Goal: Task Accomplishment & Management: Use online tool/utility

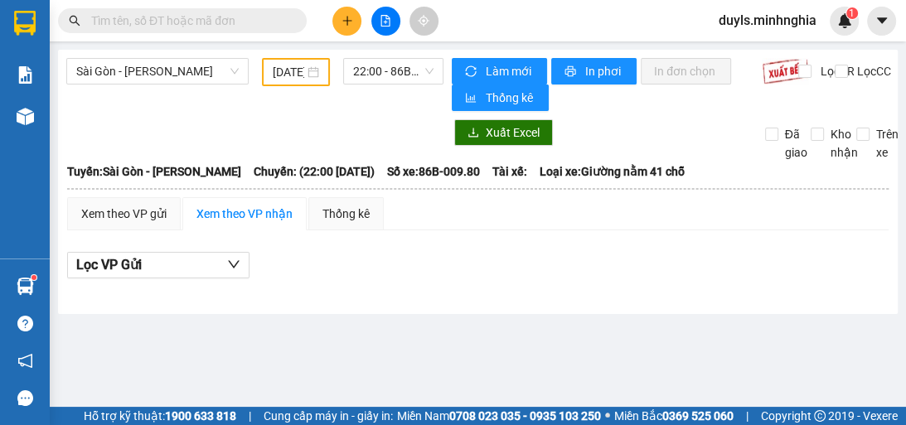
click at [222, 23] on input "text" at bounding box center [189, 21] width 196 height 18
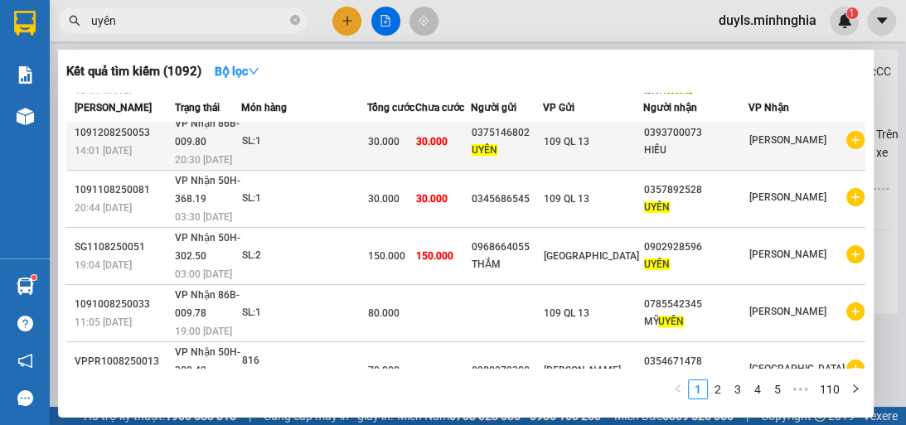
scroll to position [138, 0]
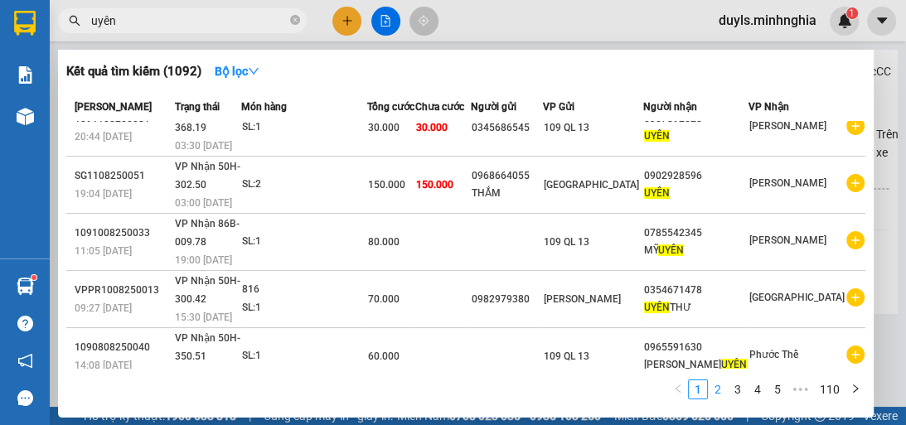
type input "uyên"
click at [743, 392] on link "3" at bounding box center [738, 389] width 18 height 18
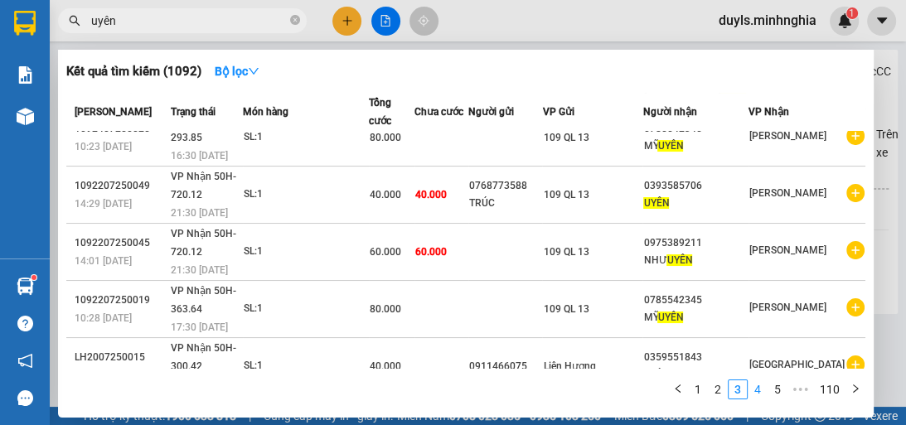
click at [756, 388] on link "4" at bounding box center [757, 389] width 18 height 18
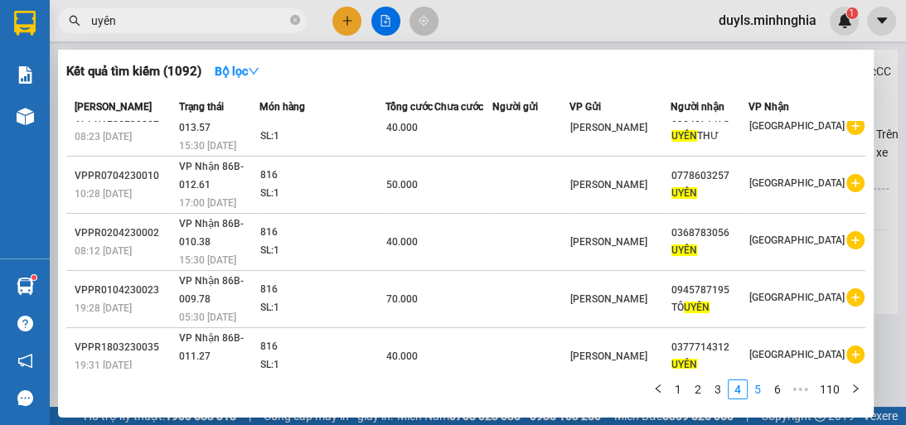
click at [758, 382] on link "5" at bounding box center [757, 389] width 18 height 18
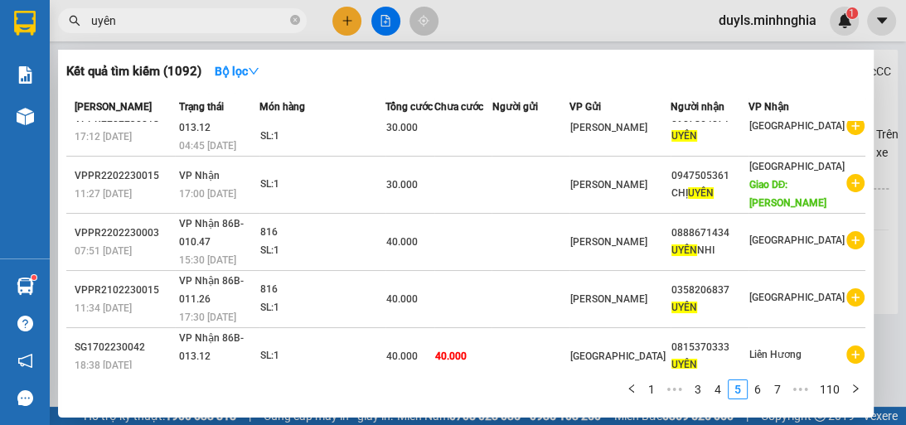
scroll to position [173, 0]
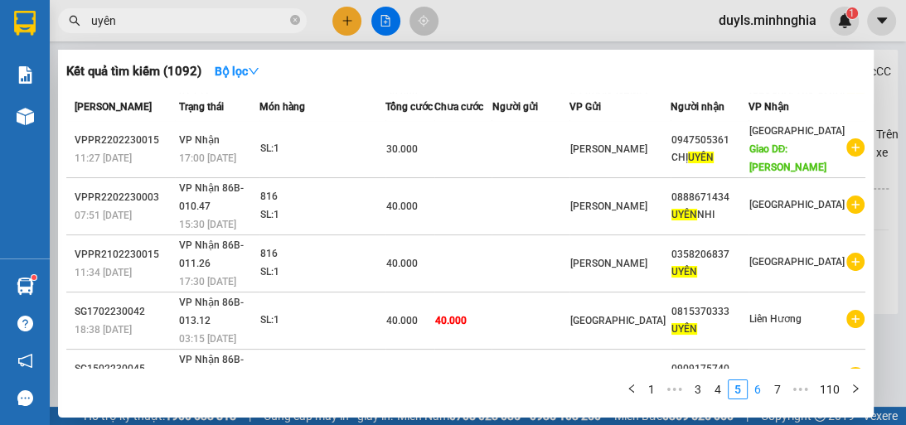
click at [761, 394] on link "6" at bounding box center [757, 389] width 18 height 18
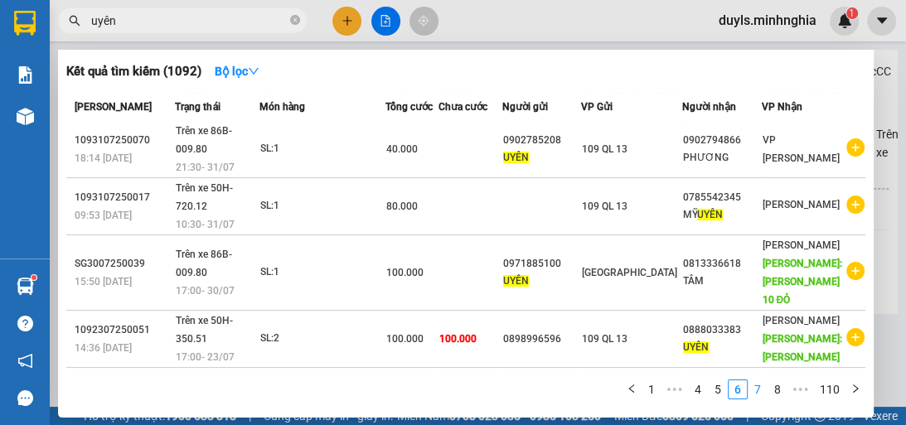
click at [761, 394] on link "7" at bounding box center [757, 389] width 18 height 18
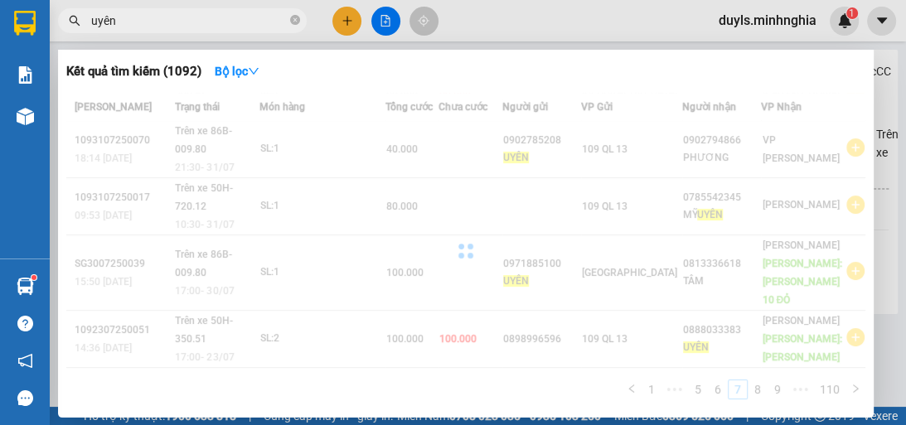
scroll to position [138, 0]
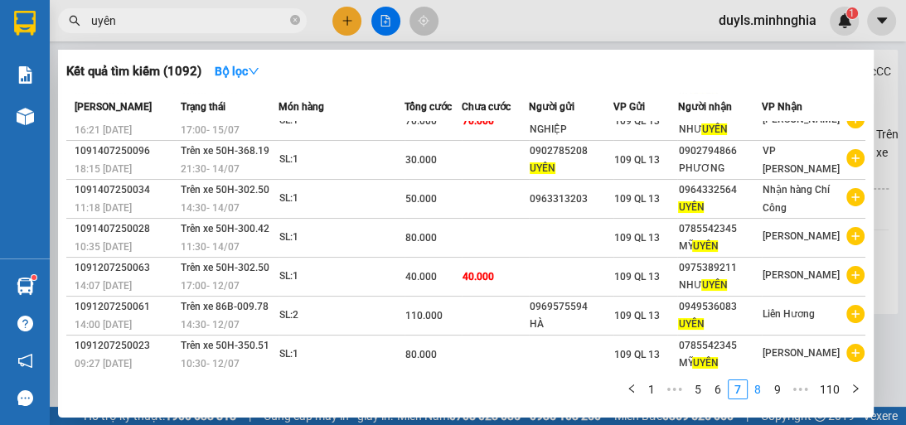
click at [761, 394] on link "8" at bounding box center [757, 389] width 18 height 18
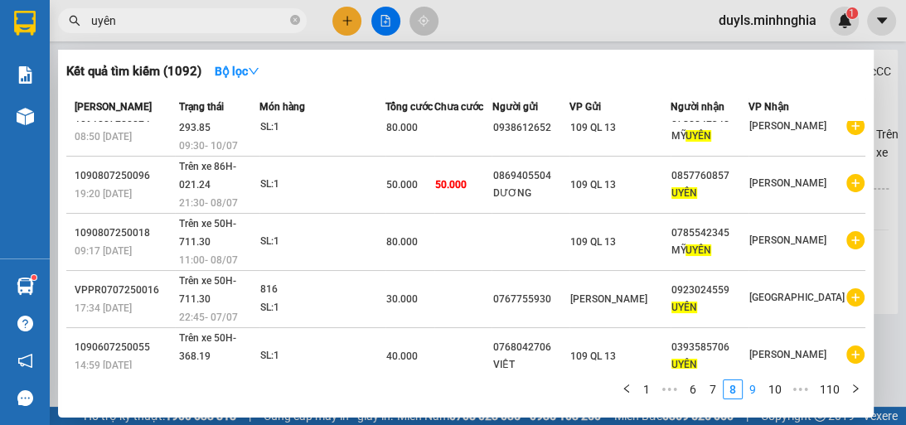
click at [761, 394] on link "9" at bounding box center [752, 389] width 18 height 18
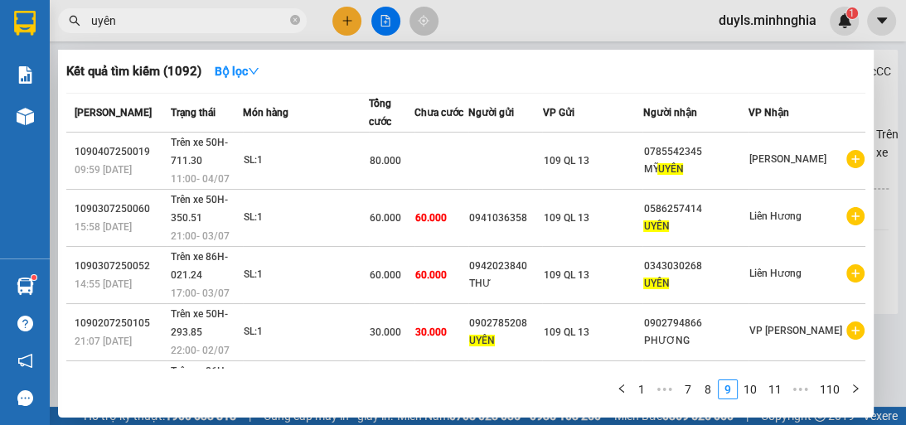
scroll to position [66, 0]
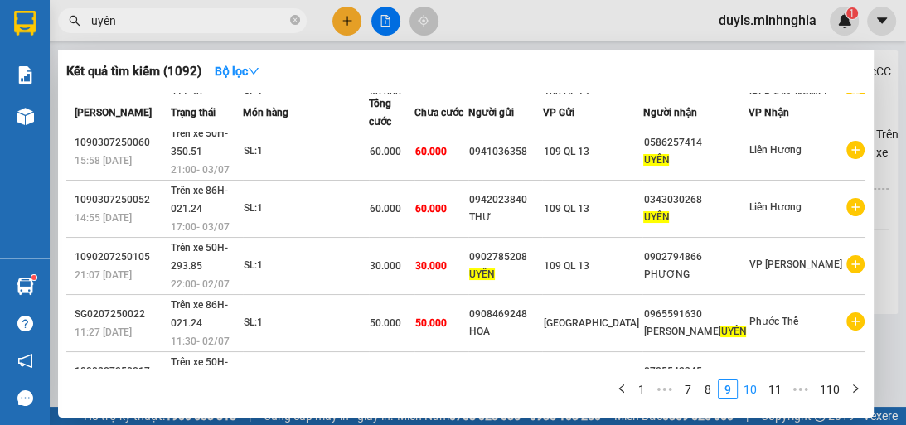
click at [751, 395] on link "10" at bounding box center [749, 389] width 23 height 18
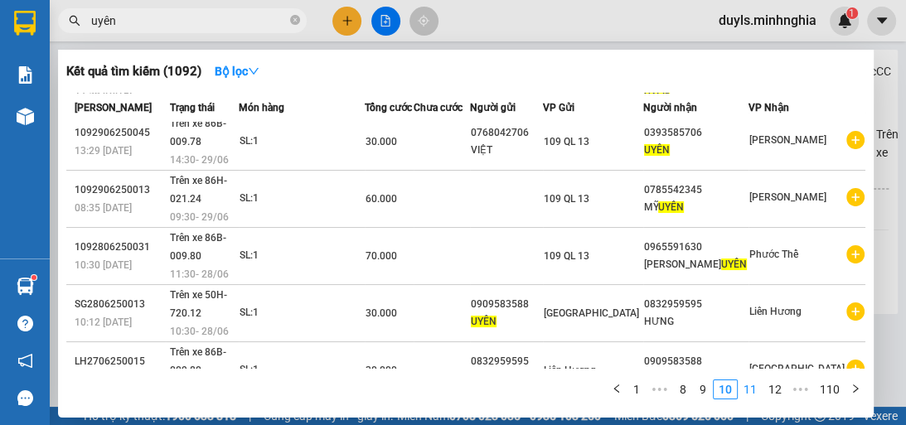
click at [751, 395] on link "11" at bounding box center [749, 389] width 23 height 18
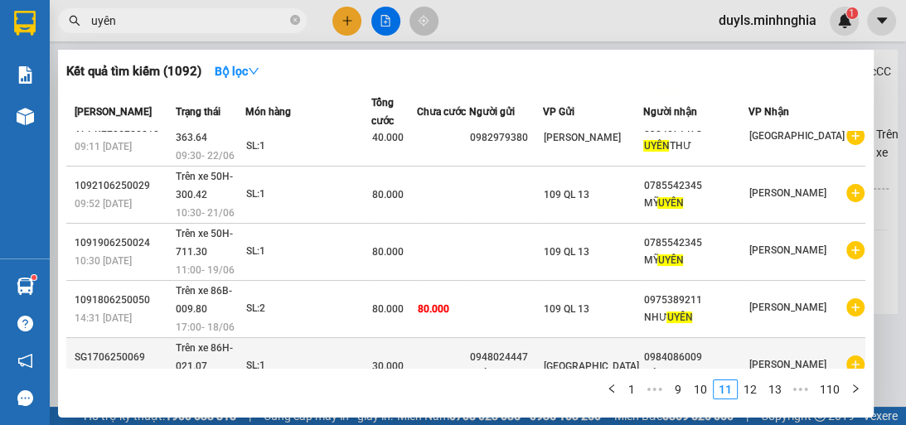
scroll to position [5, 0]
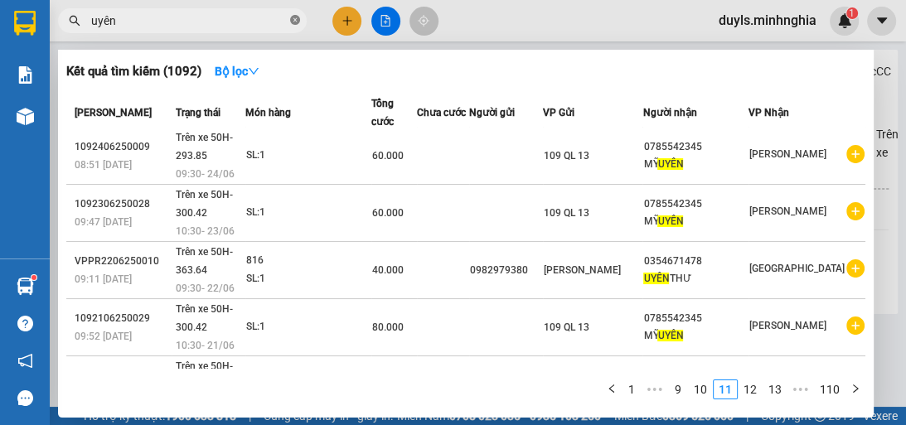
click at [295, 22] on icon "close-circle" at bounding box center [295, 20] width 10 height 10
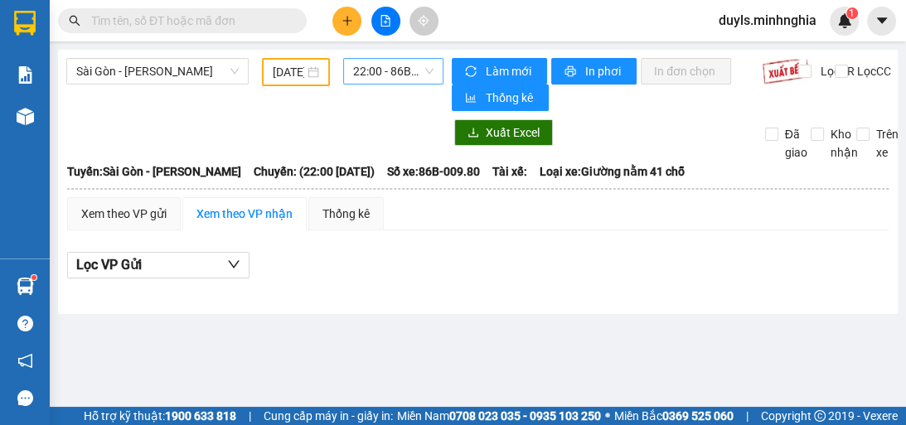
click at [394, 77] on span "22:00 - 86B-009.80" at bounding box center [393, 71] width 80 height 25
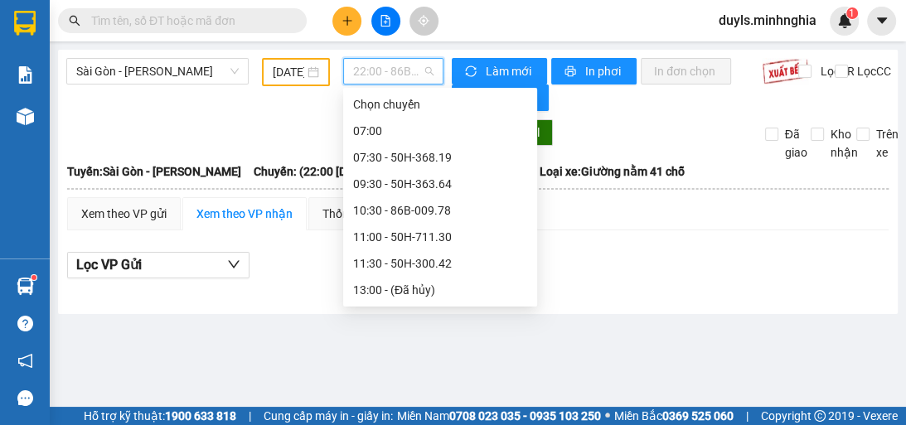
click at [294, 73] on input "[DATE]" at bounding box center [288, 72] width 31 height 18
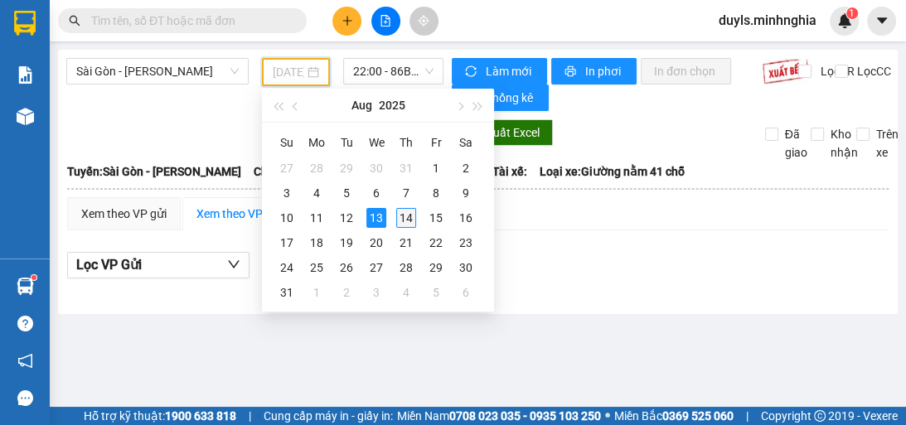
click at [401, 215] on div "14" at bounding box center [406, 218] width 20 height 20
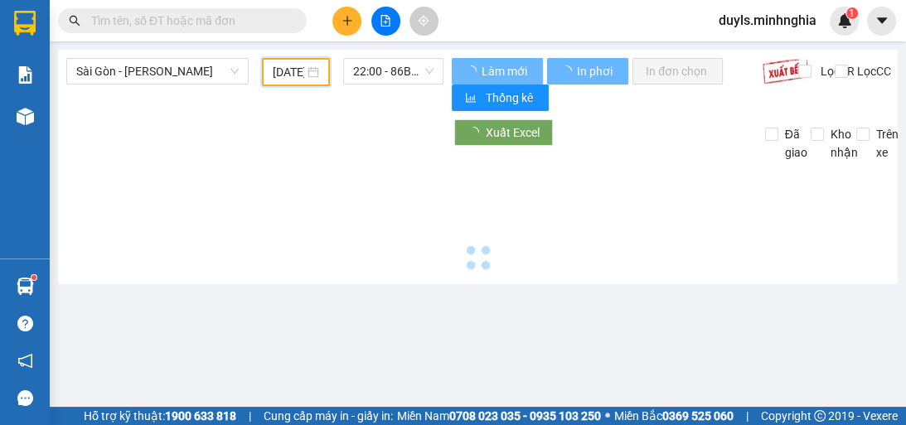
type input "[DATE]"
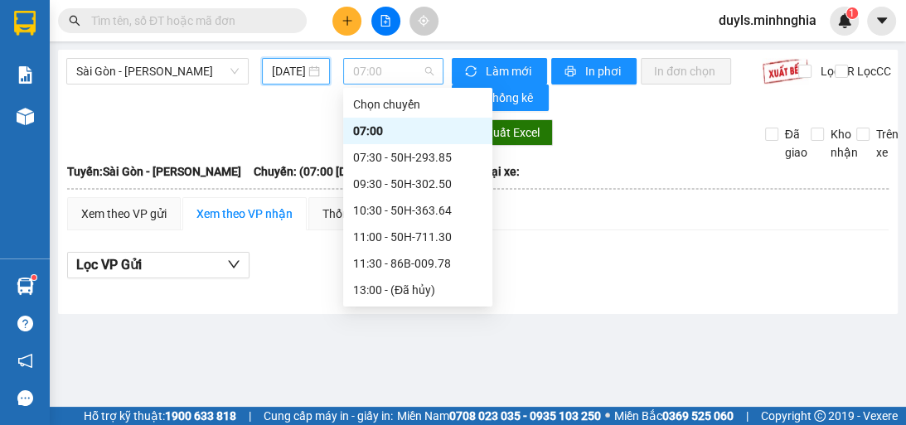
click at [405, 82] on span "07:00" at bounding box center [393, 71] width 80 height 25
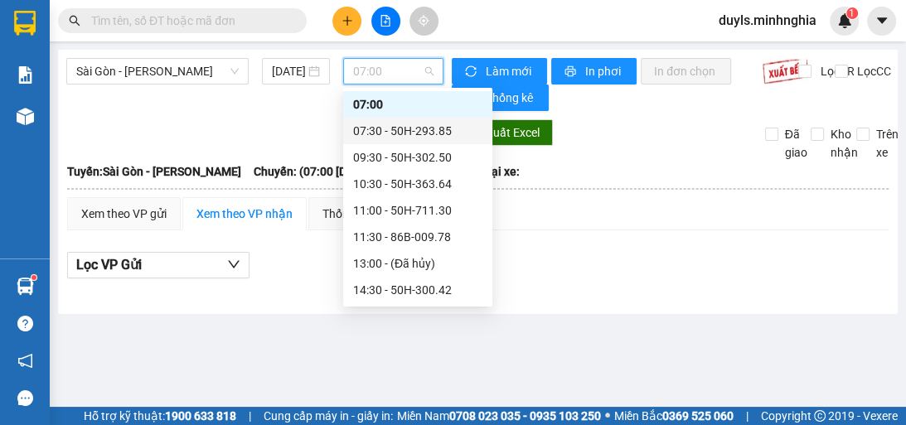
click at [433, 126] on div "07:30 - 50H-293.85" at bounding box center [417, 131] width 129 height 18
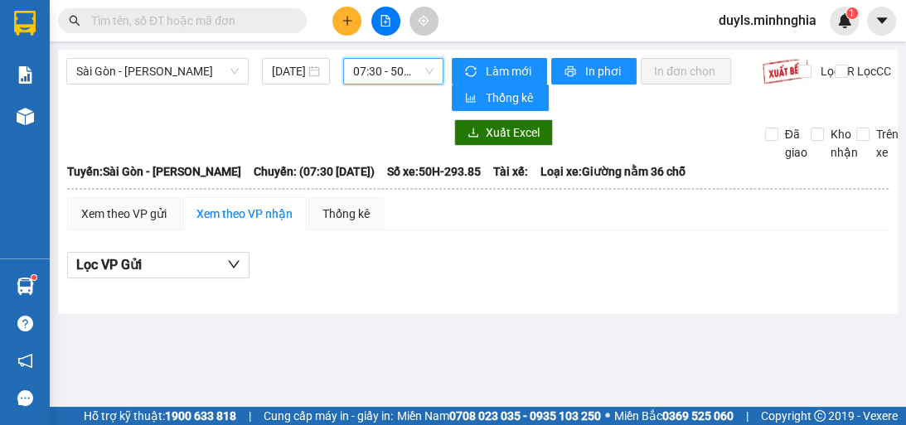
click at [418, 82] on span "07:30 - 50H-293.85" at bounding box center [393, 71] width 80 height 25
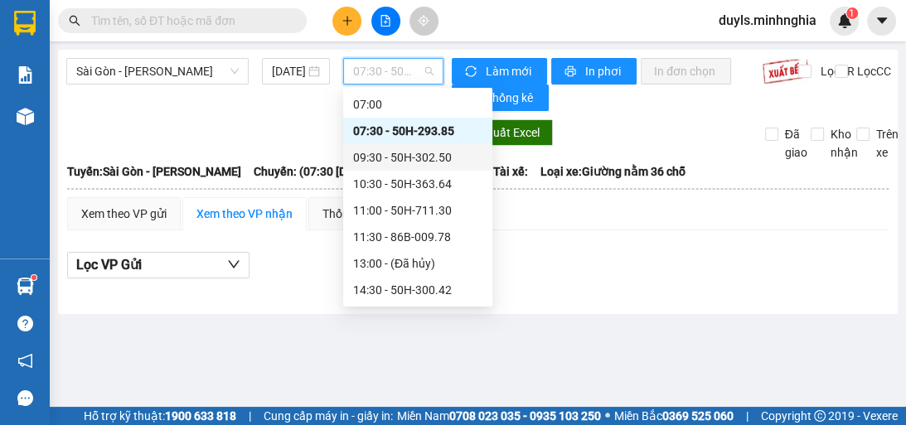
click at [444, 156] on div "09:30 - 50H-302.50" at bounding box center [417, 157] width 129 height 18
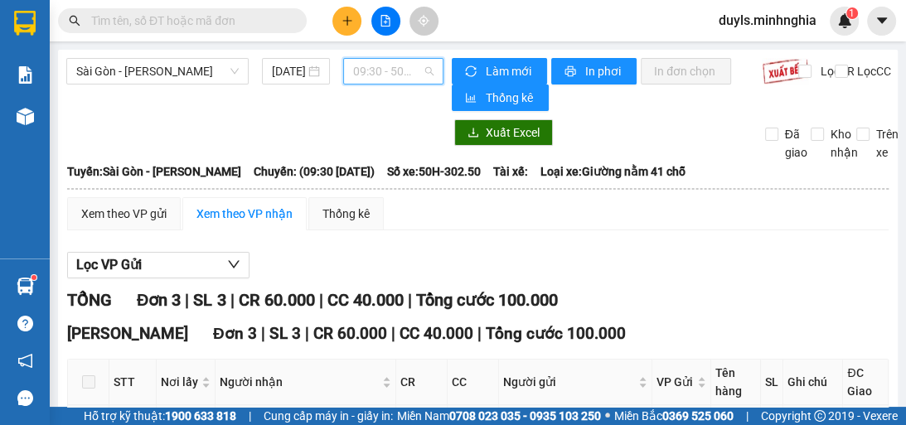
click at [358, 70] on span "09:30 - 50H-302.50" at bounding box center [393, 71] width 80 height 25
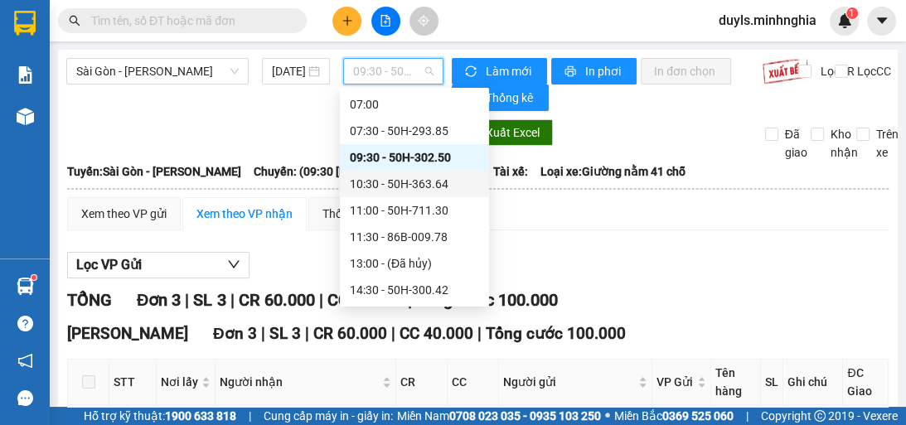
click at [448, 188] on div "10:30 - 50H-363.64" at bounding box center [414, 184] width 129 height 18
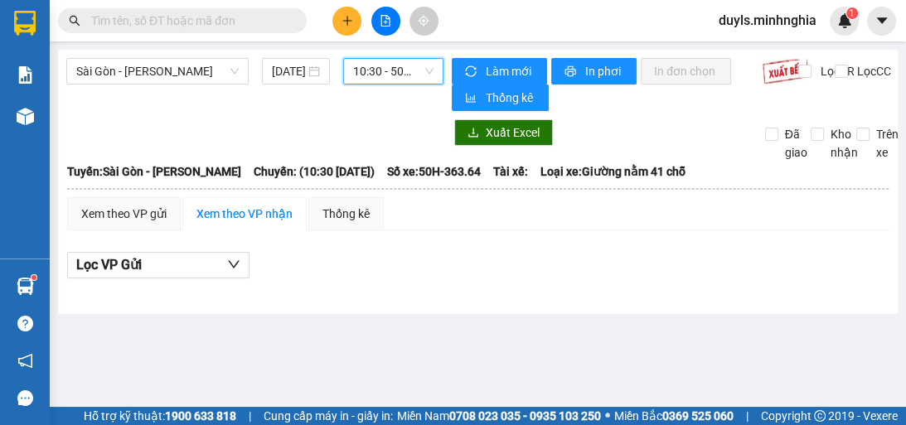
click at [418, 78] on span "10:30 - 50H-363.64" at bounding box center [393, 71] width 80 height 25
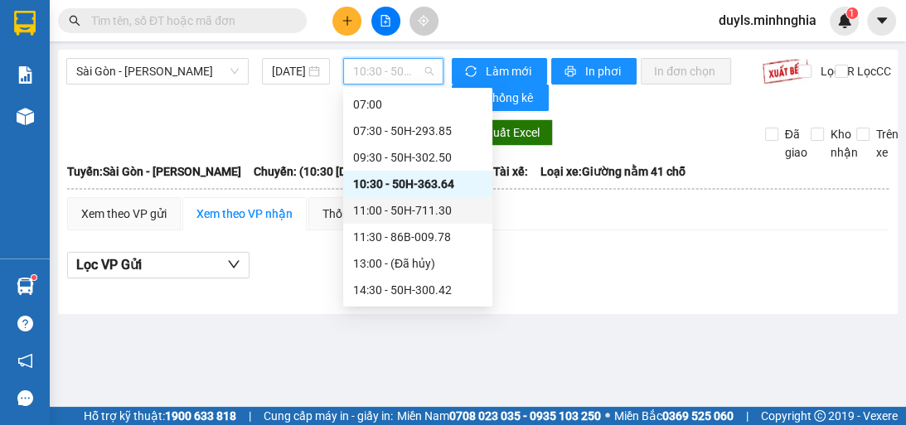
click at [442, 215] on div "11:00 - 50H-711.30" at bounding box center [417, 210] width 129 height 18
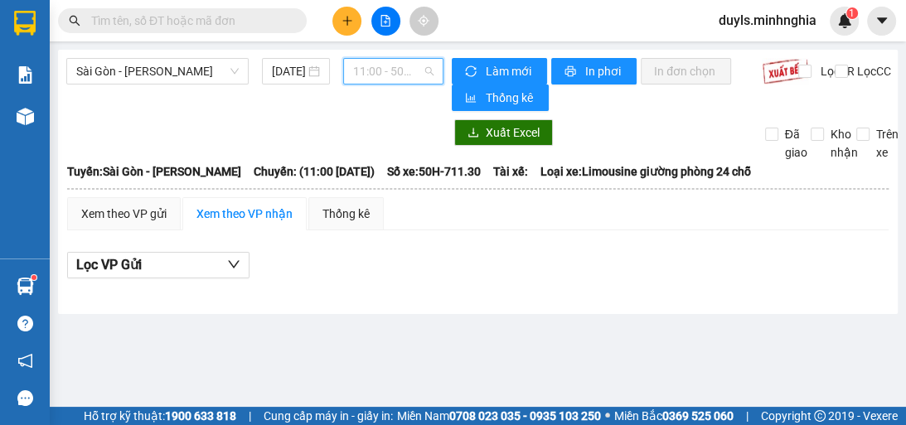
click at [398, 62] on span "11:00 - 50H-711.30" at bounding box center [393, 71] width 80 height 25
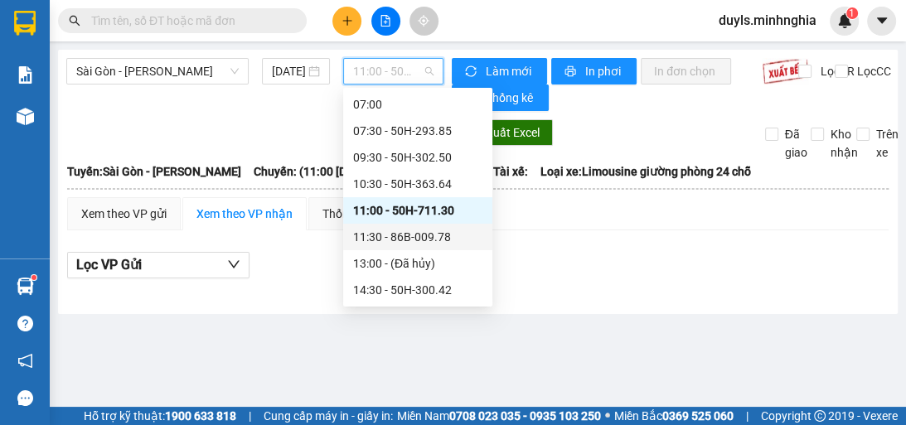
click at [444, 233] on div "11:30 - 86B-009.78" at bounding box center [417, 237] width 129 height 18
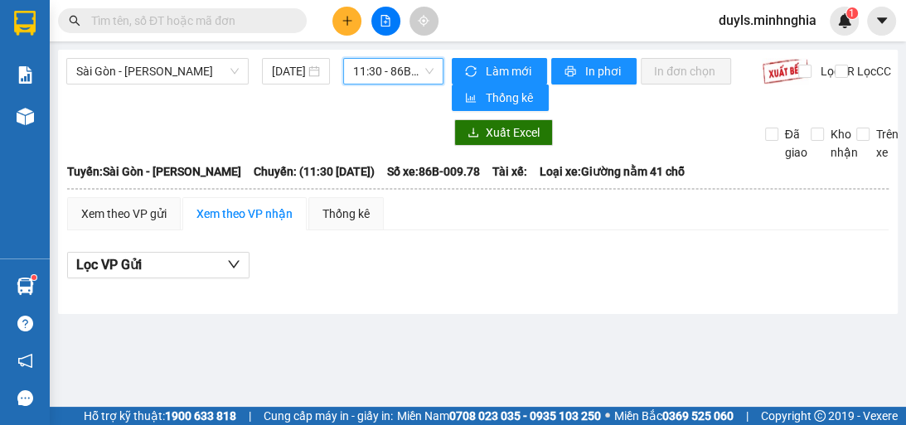
click at [395, 70] on span "11:30 - 86B-009.78" at bounding box center [393, 71] width 80 height 25
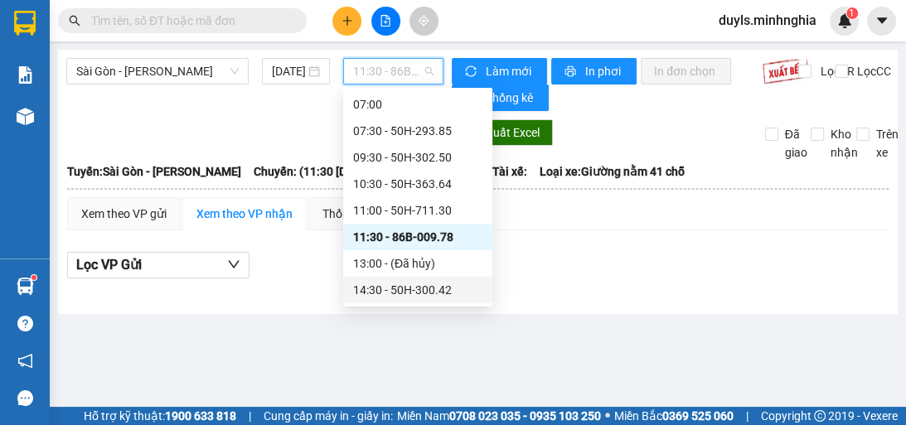
click at [451, 288] on div "14:30 - 50H-300.42" at bounding box center [417, 290] width 129 height 18
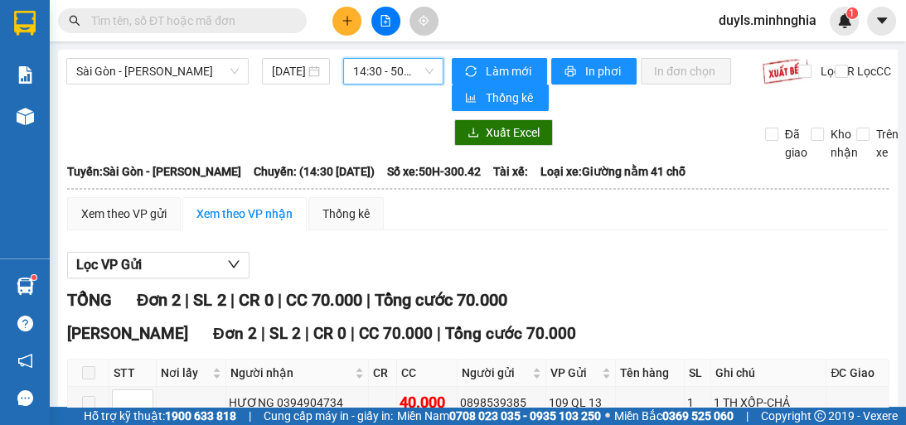
click at [402, 80] on span "14:30 - 50H-300.42" at bounding box center [393, 71] width 80 height 25
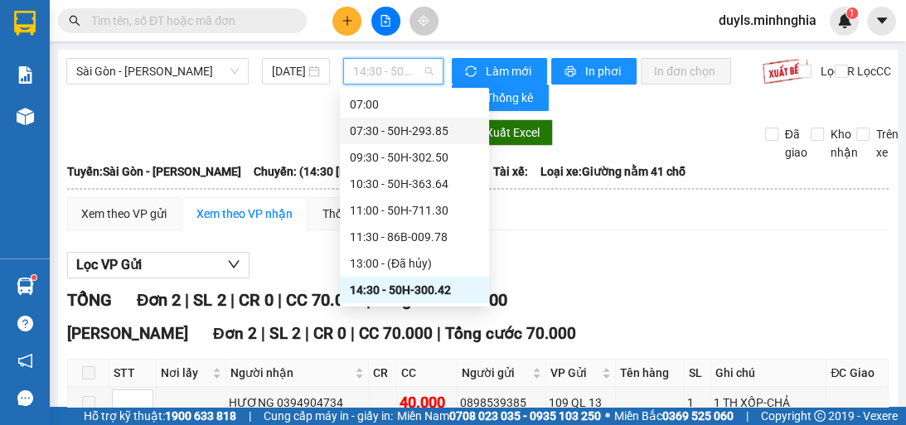
scroll to position [93, 0]
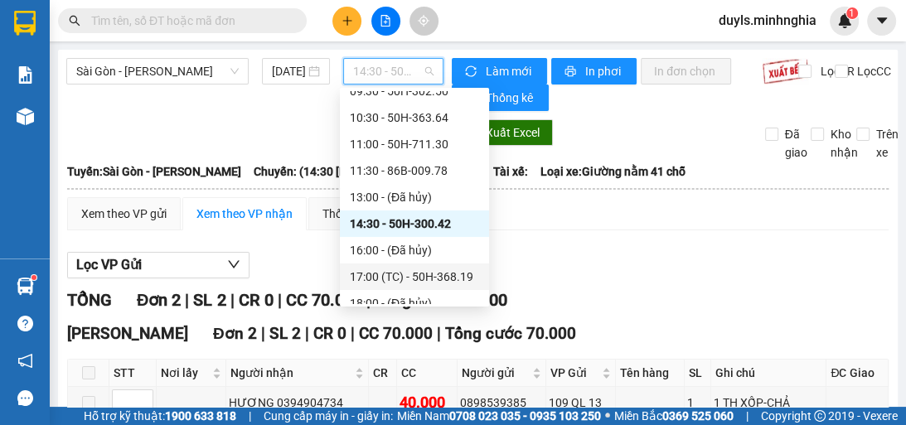
click at [474, 280] on div "17:00 (TC) - 50H-368.19" at bounding box center [414, 277] width 149 height 27
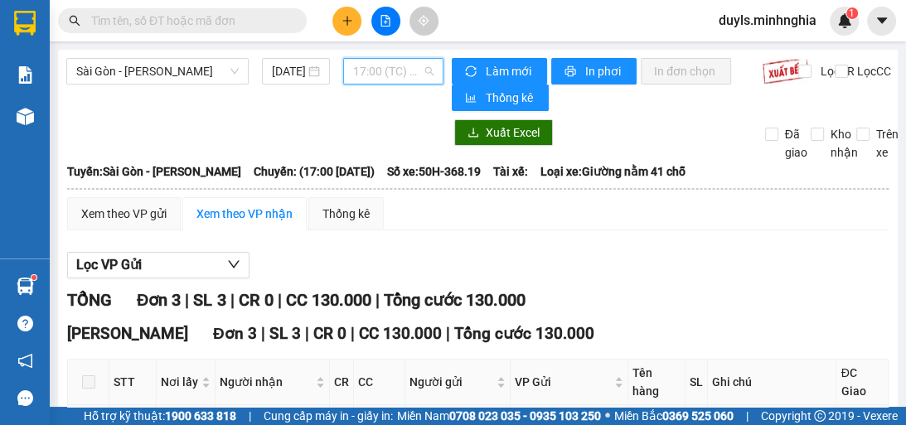
click at [385, 78] on span "17:00 (TC) - 50H-368.19" at bounding box center [393, 71] width 80 height 25
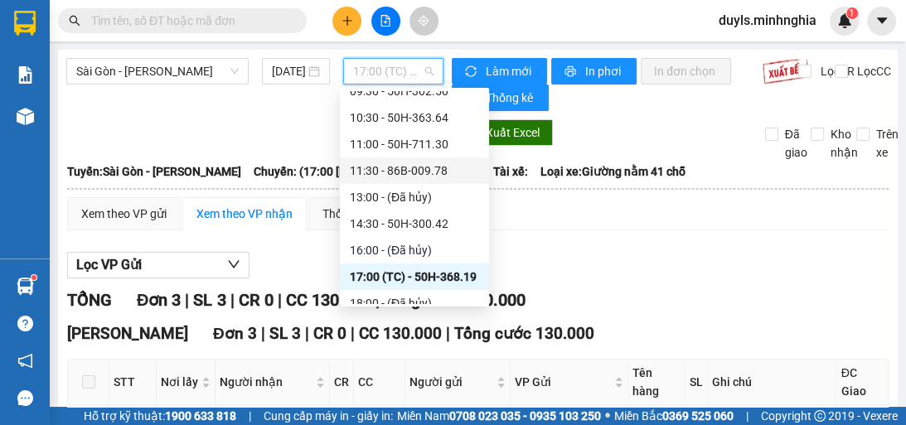
scroll to position [186, 0]
